Goal: Information Seeking & Learning: Learn about a topic

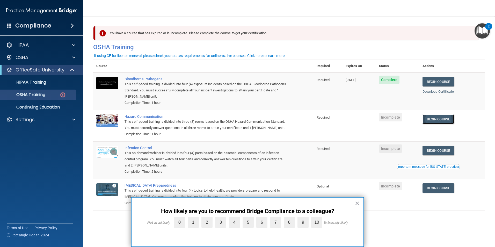
click at [435, 120] on link "Begin Course" at bounding box center [438, 119] width 32 height 10
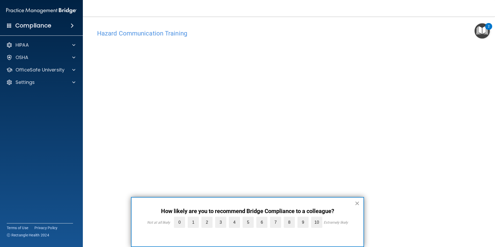
click at [357, 203] on button "×" at bounding box center [356, 203] width 5 height 8
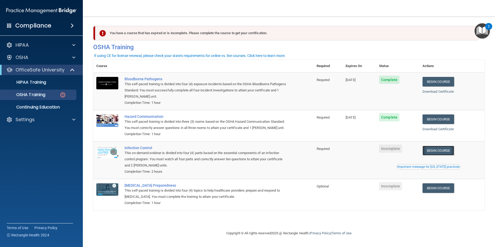
click at [433, 155] on link "Begin Course" at bounding box center [438, 151] width 32 height 10
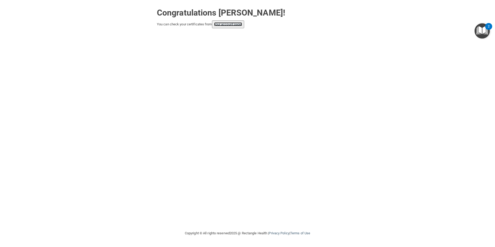
click at [220, 25] on link "your account page!" at bounding box center [228, 24] width 28 height 4
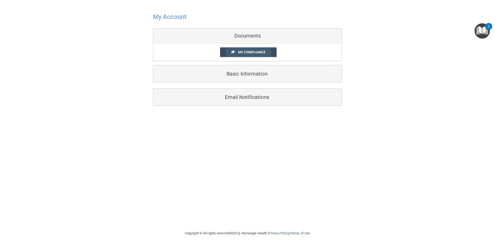
click at [243, 53] on span "My Compliance" at bounding box center [251, 52] width 27 height 4
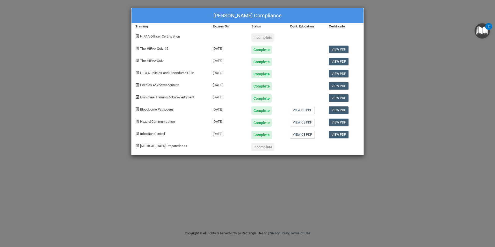
click at [261, 147] on div "Incomplete" at bounding box center [262, 147] width 23 height 8
click at [163, 147] on span "[MEDICAL_DATA] Preparedness" at bounding box center [163, 146] width 47 height 4
click at [79, 29] on div "Stephanie Grooms's Compliance Training Expires On Status Cont. Education Certif…" at bounding box center [247, 123] width 495 height 247
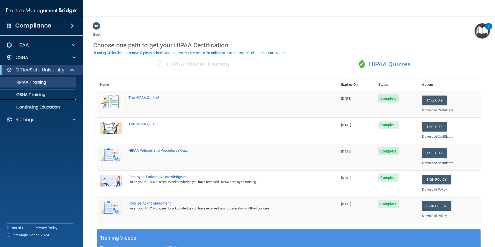
click at [41, 92] on p "OSHA Training" at bounding box center [24, 94] width 42 height 5
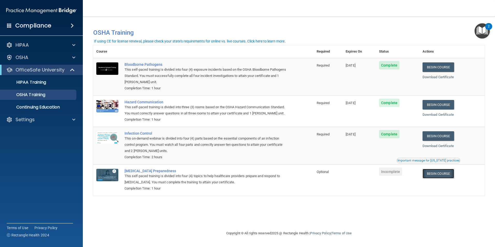
click at [441, 178] on link "Begin Course" at bounding box center [438, 174] width 32 height 10
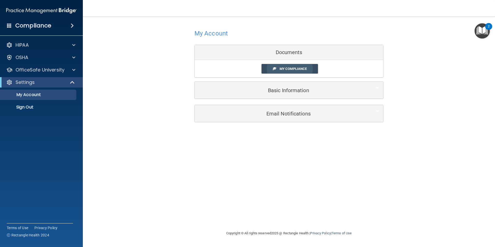
click at [311, 67] on link "My Compliance" at bounding box center [289, 69] width 57 height 10
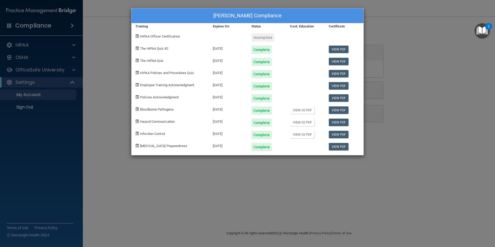
click at [159, 36] on span "HIPAA Officer Certification" at bounding box center [160, 36] width 40 height 4
click at [404, 43] on div "Stephanie Grooms's Compliance Training Expires On Status Cont. Education Certif…" at bounding box center [247, 123] width 495 height 247
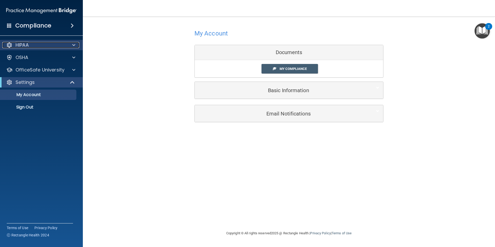
click at [55, 45] on div "HIPAA" at bounding box center [34, 45] width 64 height 6
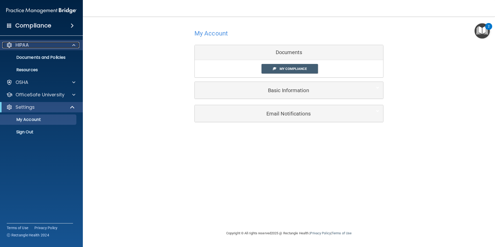
click at [59, 46] on div "HIPAA" at bounding box center [34, 45] width 64 height 6
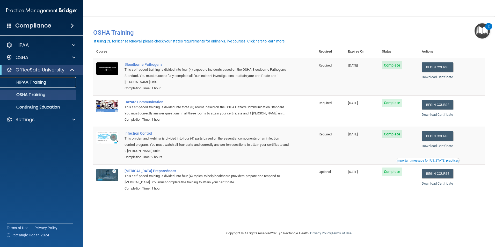
click at [36, 83] on p "HIPAA Training" at bounding box center [24, 82] width 43 height 5
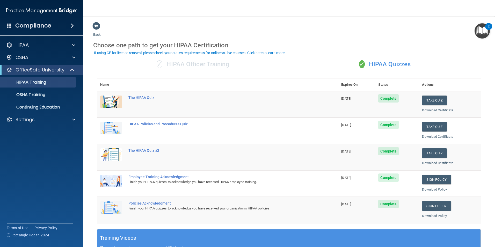
click at [202, 62] on div "✓ HIPAA Officer Training" at bounding box center [193, 65] width 192 height 16
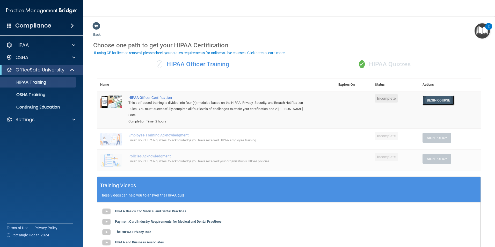
click at [429, 98] on link "Begin Course" at bounding box center [438, 100] width 32 height 10
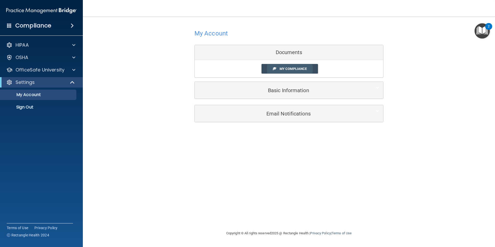
click at [286, 70] on span "My Compliance" at bounding box center [292, 69] width 27 height 4
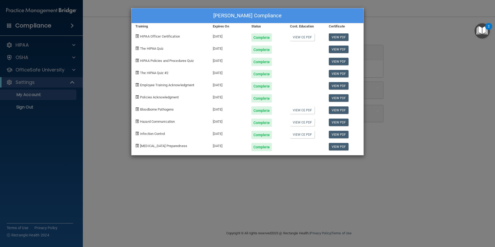
click at [399, 79] on div "[PERSON_NAME] Compliance Training Expires On Status Cont. Education Certificate…" at bounding box center [247, 123] width 495 height 247
